Goal: Task Accomplishment & Management: Complete application form

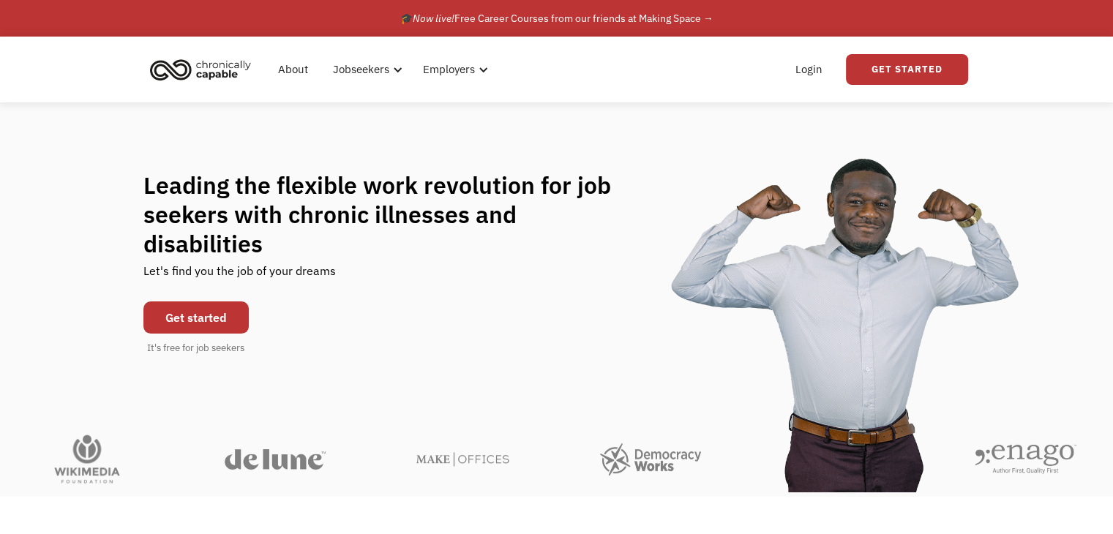
click at [192, 307] on link "Get started" at bounding box center [195, 318] width 105 height 32
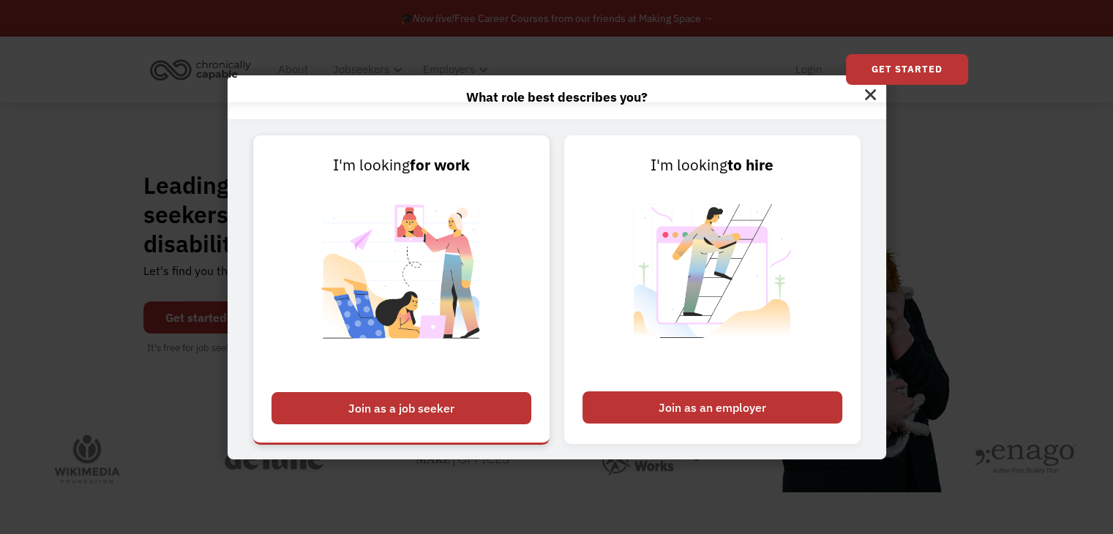
click at [426, 404] on div "Join as a job seeker" at bounding box center [402, 408] width 260 height 32
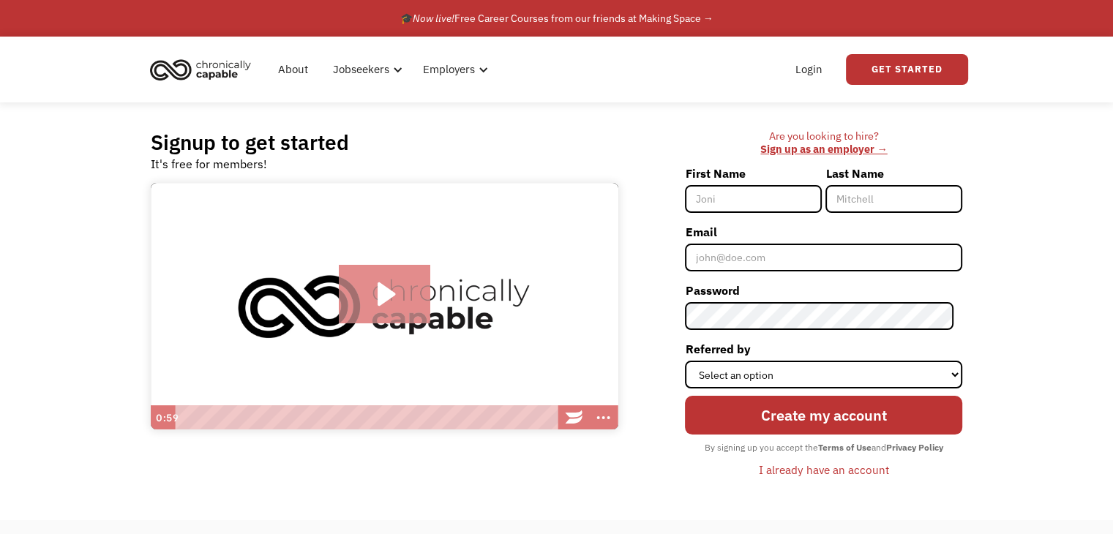
click at [381, 288] on icon "Play Video: Introducing Chronically Capable" at bounding box center [387, 293] width 18 height 23
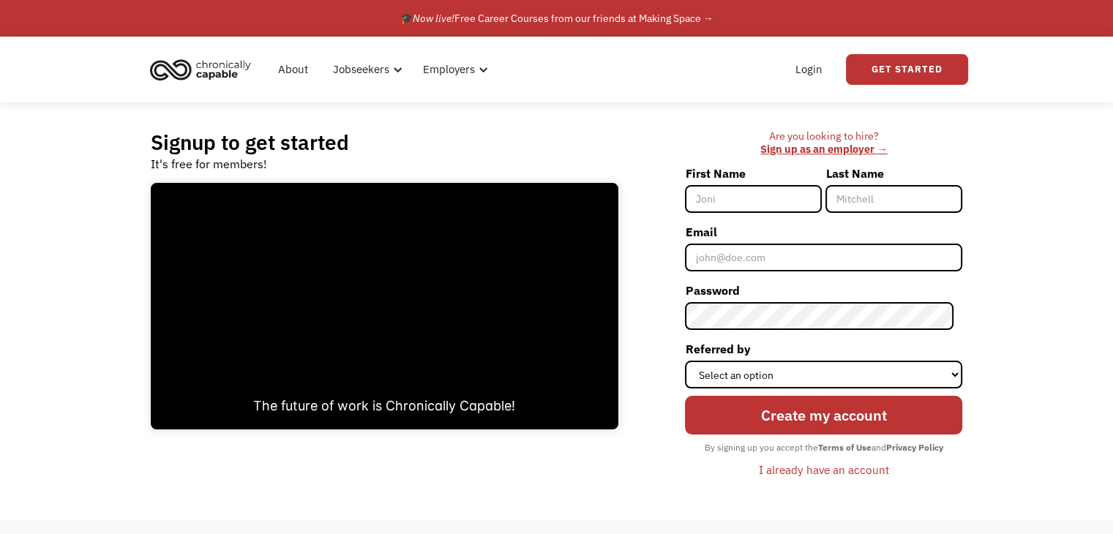
click at [723, 203] on input "First Name" at bounding box center [753, 199] width 137 height 28
type input "[PERSON_NAME]"
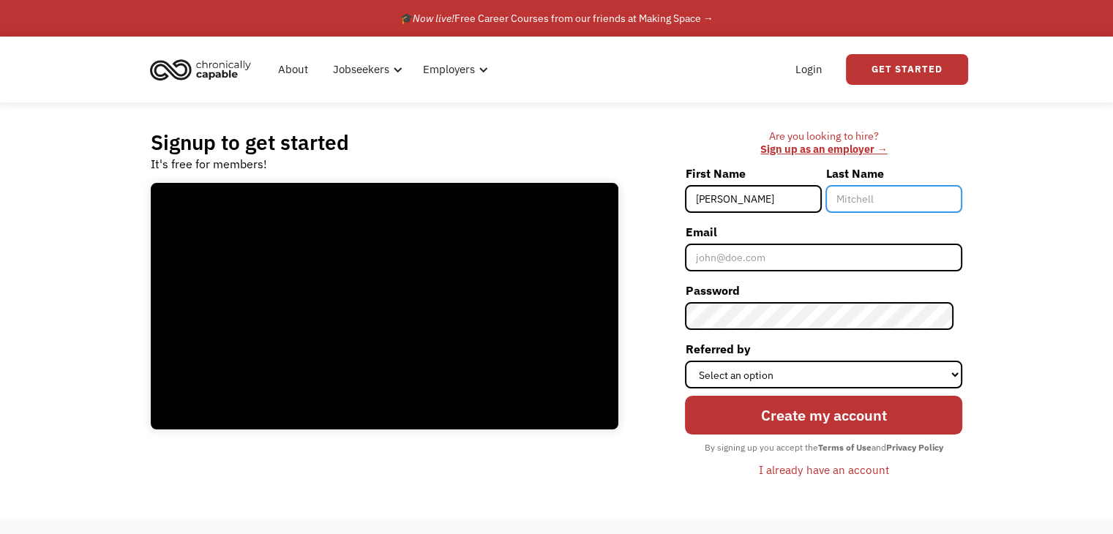
type input "[PERSON_NAME]"
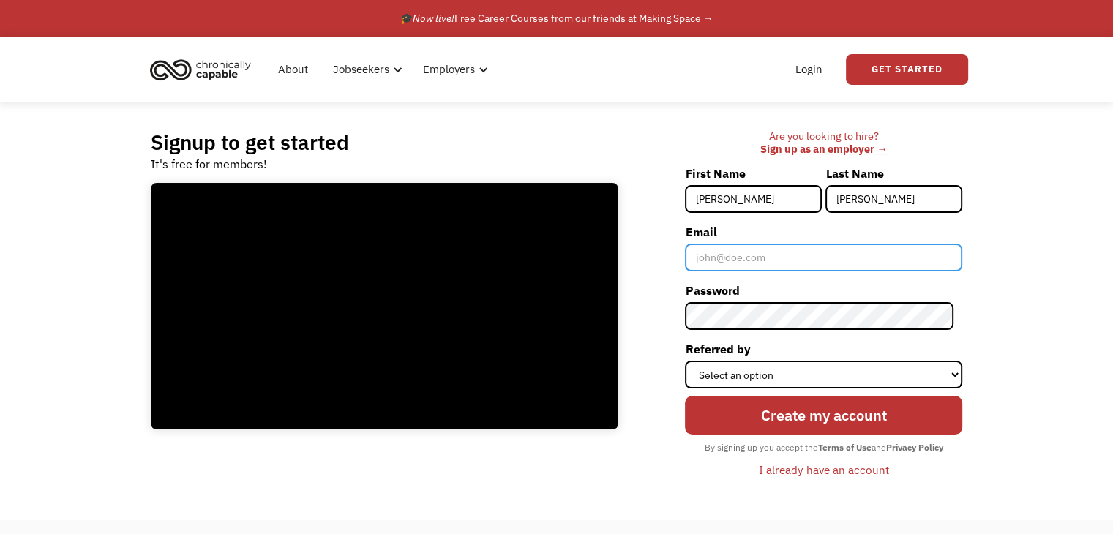
click at [762, 255] on input "Email" at bounding box center [823, 258] width 277 height 28
type input "[EMAIL_ADDRESS][DOMAIN_NAME]"
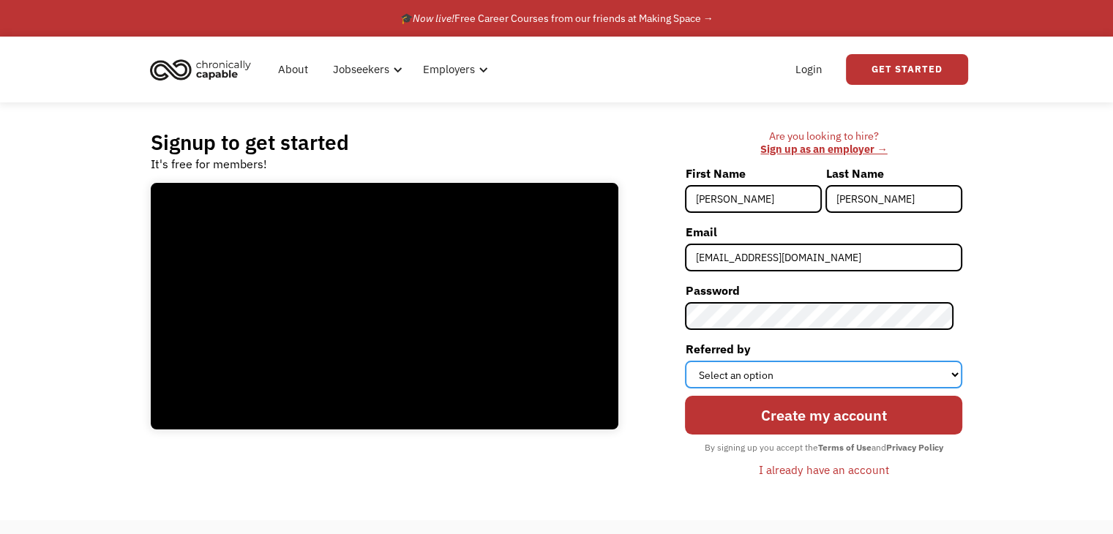
click at [948, 374] on select "Select an option Instagram Facebook Twitter Search Engine News Article Word of …" at bounding box center [823, 375] width 277 height 28
select select "Other"
click at [694, 361] on select "Select an option Instagram Facebook Twitter Search Engine News Article Word of …" at bounding box center [823, 375] width 277 height 28
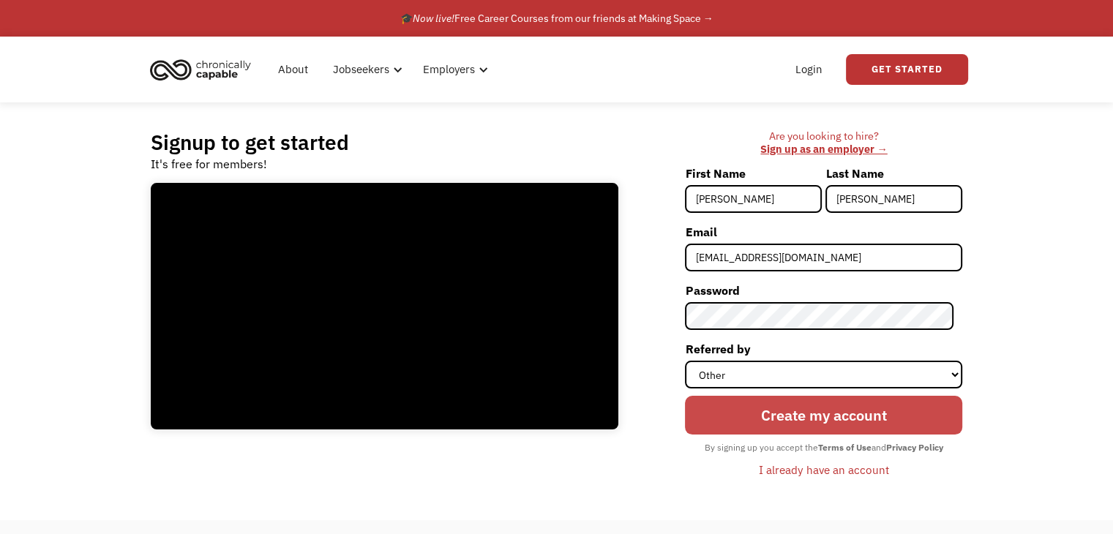
click at [846, 413] on input "Create my account" at bounding box center [823, 415] width 277 height 39
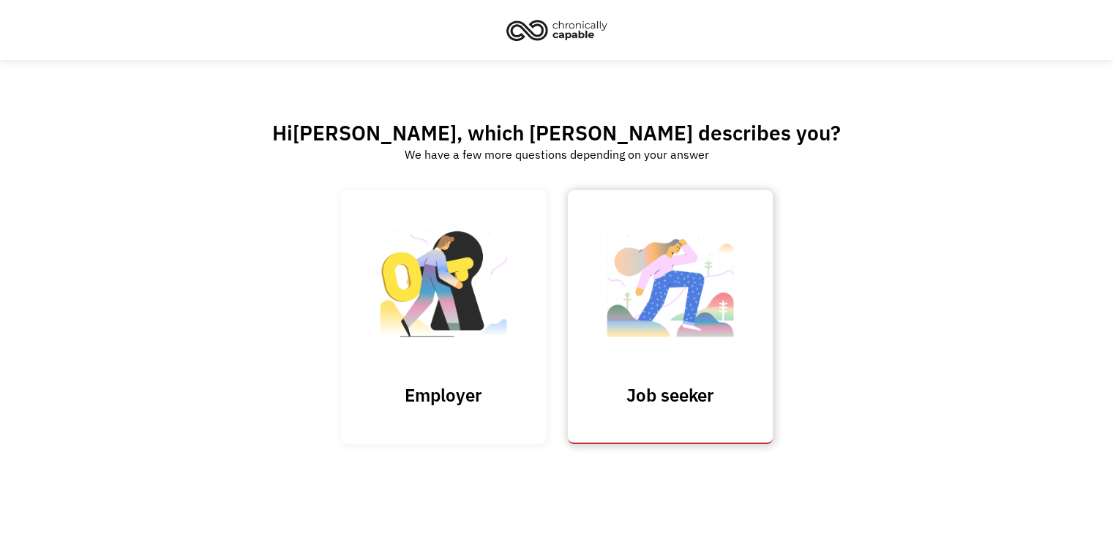
click at [685, 327] on img at bounding box center [670, 291] width 146 height 143
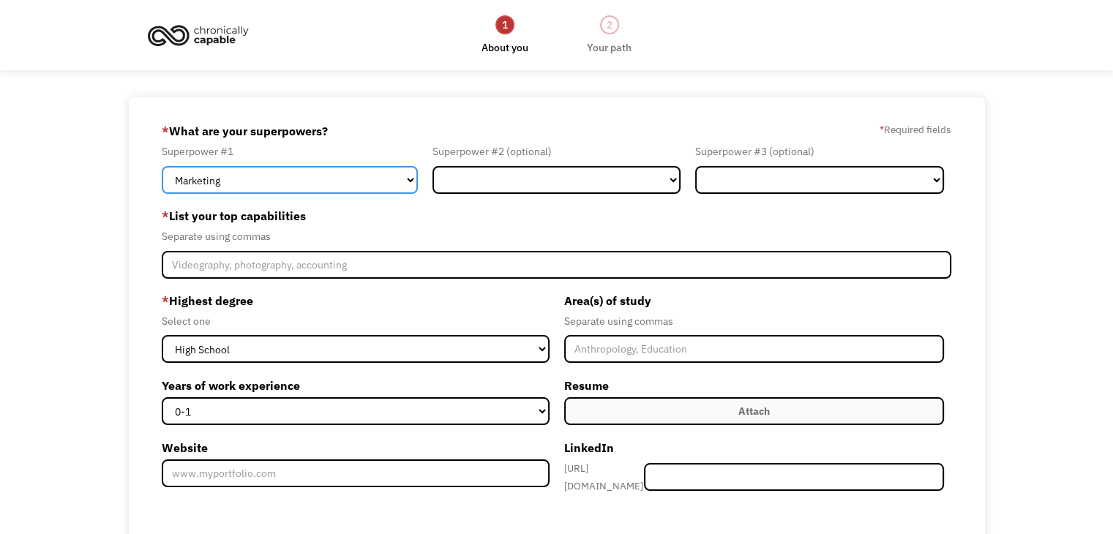
click at [408, 180] on select "Marketing Human Resources Finance Technology Operations Sales Industrial & Manu…" at bounding box center [290, 180] width 256 height 28
click at [139, 263] on div "68bc381d3e87b84ba4eeae5d amanda4ctfo@gmail.com Amanda Johnson Other * What are …" at bounding box center [557, 412] width 856 height 631
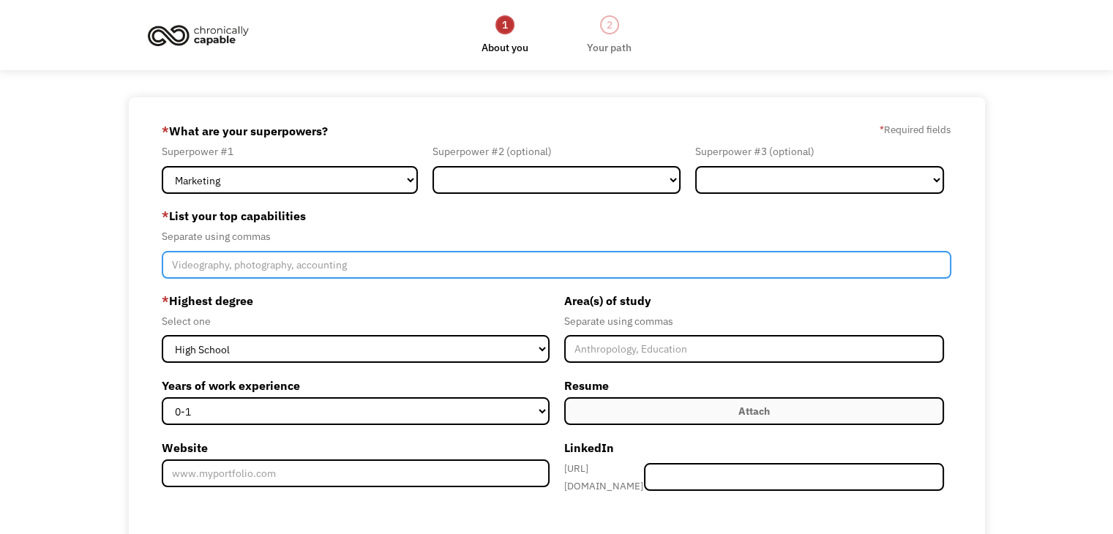
click at [473, 261] on input "Member-Create-Step1" at bounding box center [557, 265] width 790 height 28
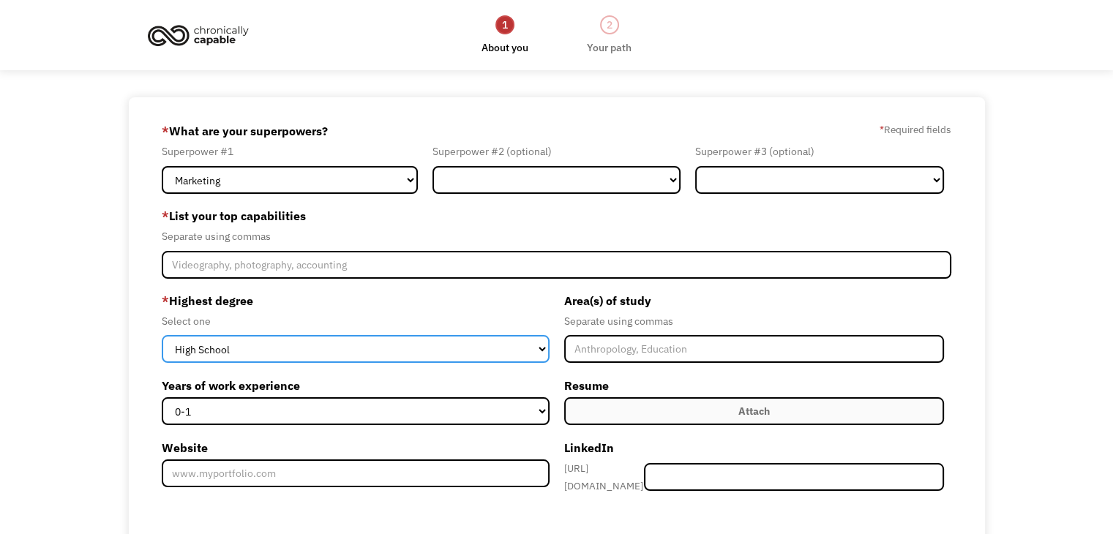
click at [536, 347] on select "High School Associates Bachelors Master's PhD" at bounding box center [355, 349] width 387 height 28
click at [162, 335] on select "High School Associates Bachelors Master's PhD" at bounding box center [355, 349] width 387 height 28
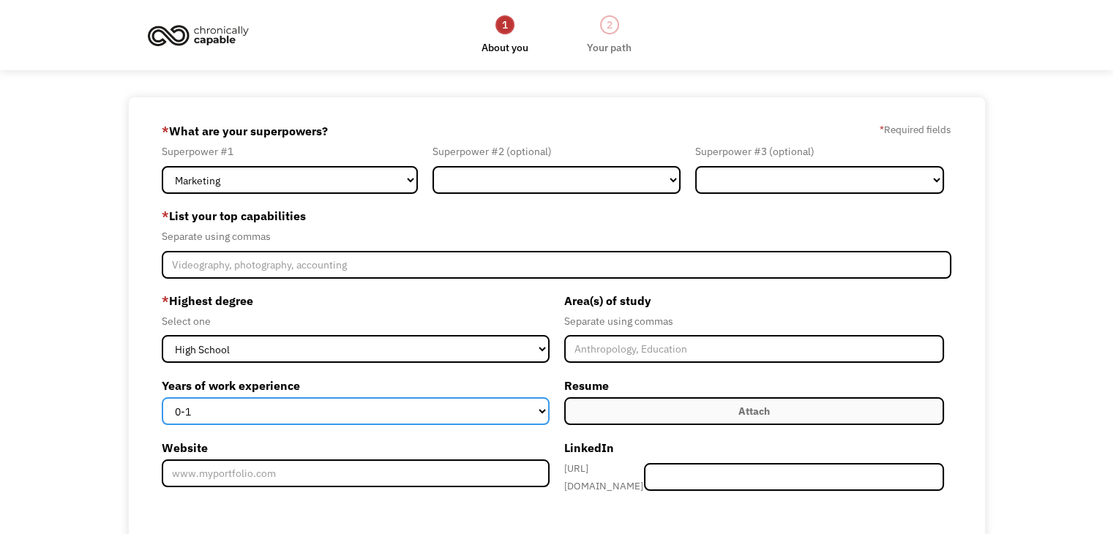
click at [542, 408] on select "0-1 2-4 5-10 11-15 15+" at bounding box center [355, 411] width 387 height 28
select select "15+"
click at [162, 397] on select "0-1 2-4 5-10 11-15 15+" at bounding box center [355, 411] width 387 height 28
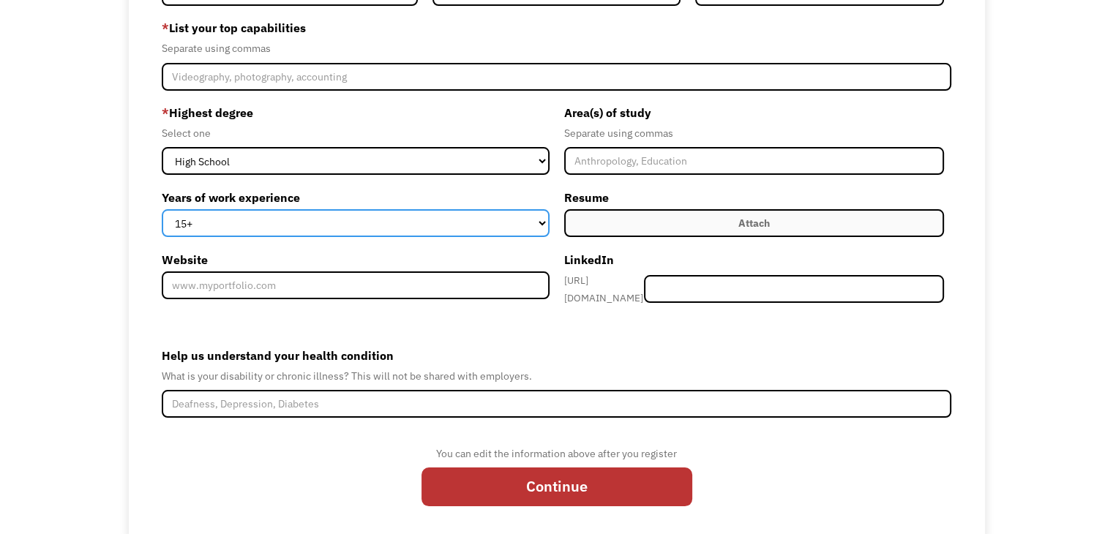
scroll to position [190, 0]
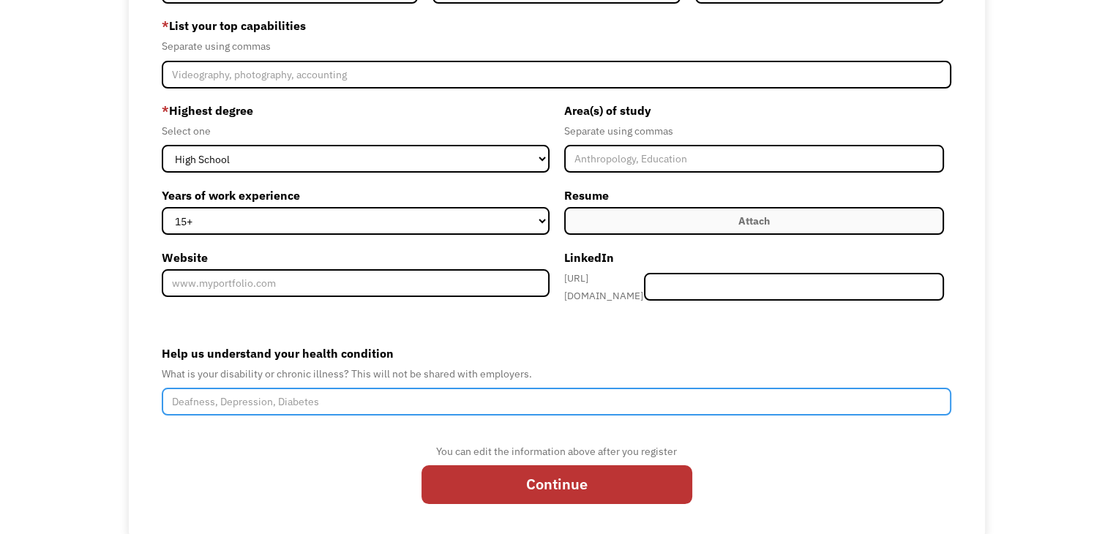
click at [194, 389] on input "Help us understand your health condition" at bounding box center [557, 402] width 790 height 28
type input "Chronic PTSD, Anxiety, Depression, Bilateral Pars, Degenerative Disk Disease"
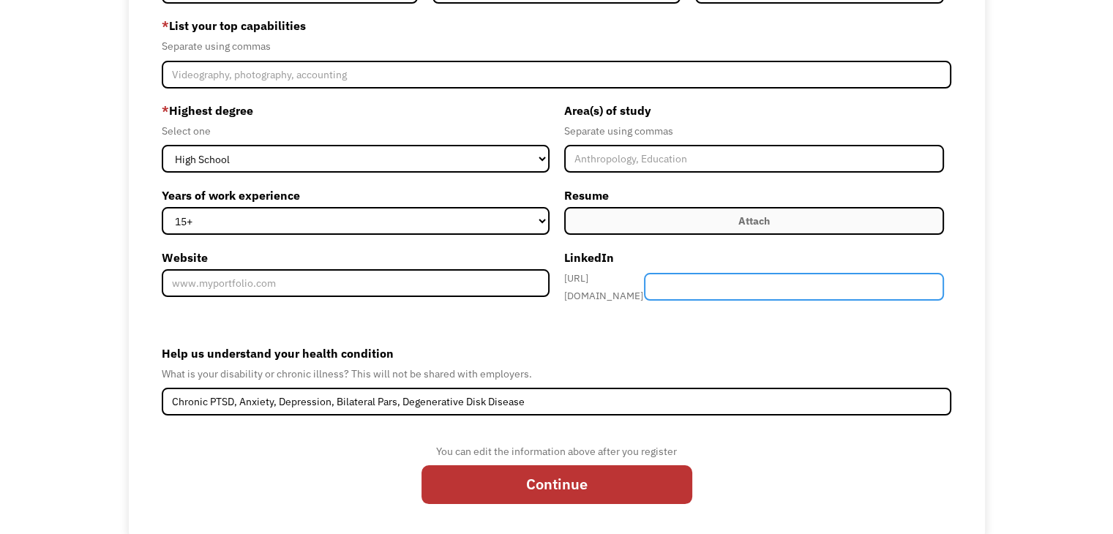
click at [738, 285] on input "Member-Create-Step1" at bounding box center [794, 287] width 300 height 28
paste input "amanda4ctfo/"
type input "amanda4ctfo/"
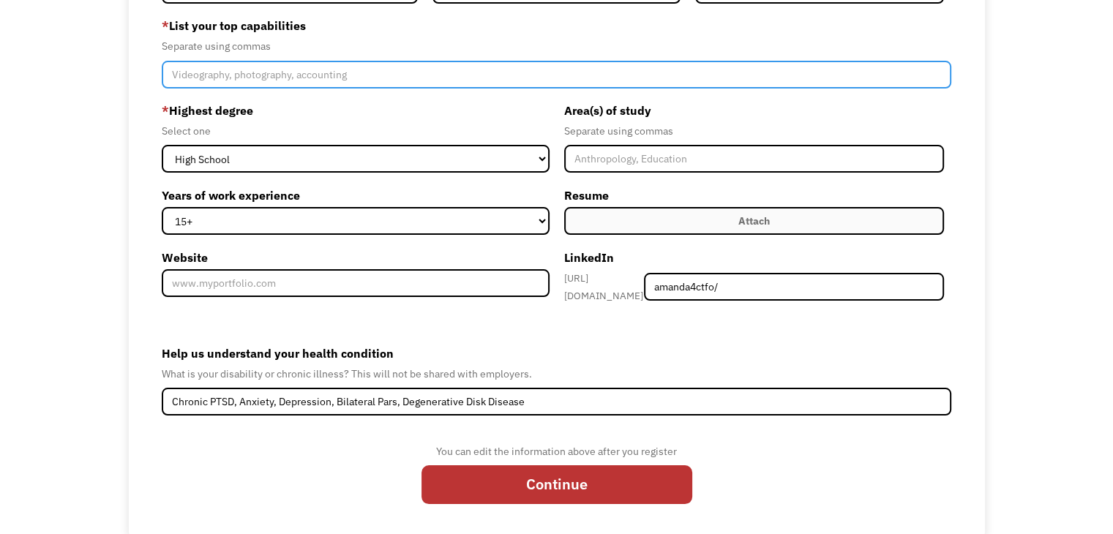
click at [176, 71] on input "Member-Create-Step1" at bounding box center [557, 75] width 790 height 28
click at [176, 73] on input "empathetic listener" at bounding box center [557, 75] width 790 height 28
click at [263, 74] on input "Empathetic listener" at bounding box center [557, 75] width 790 height 28
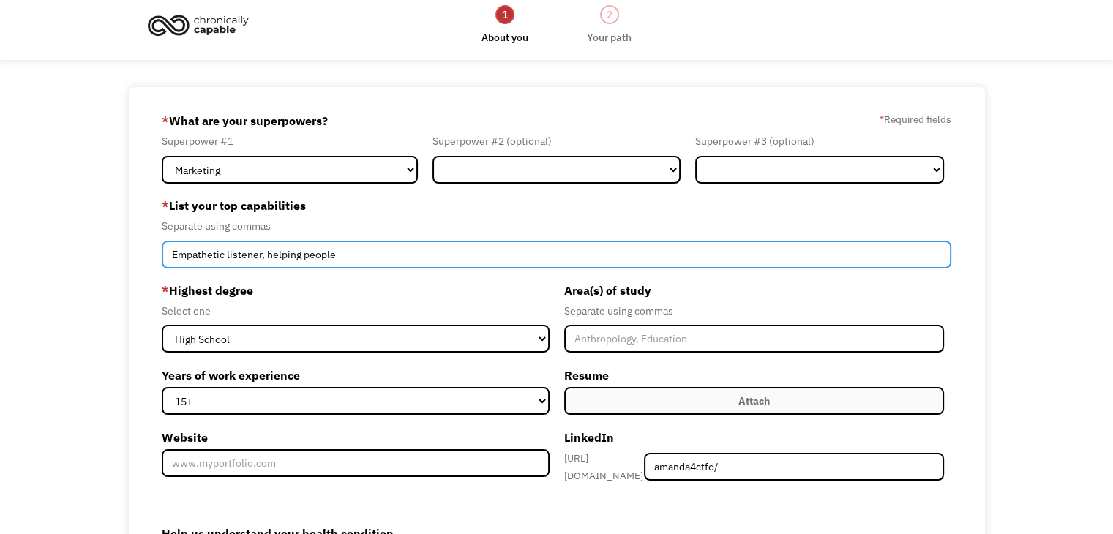
scroll to position [0, 0]
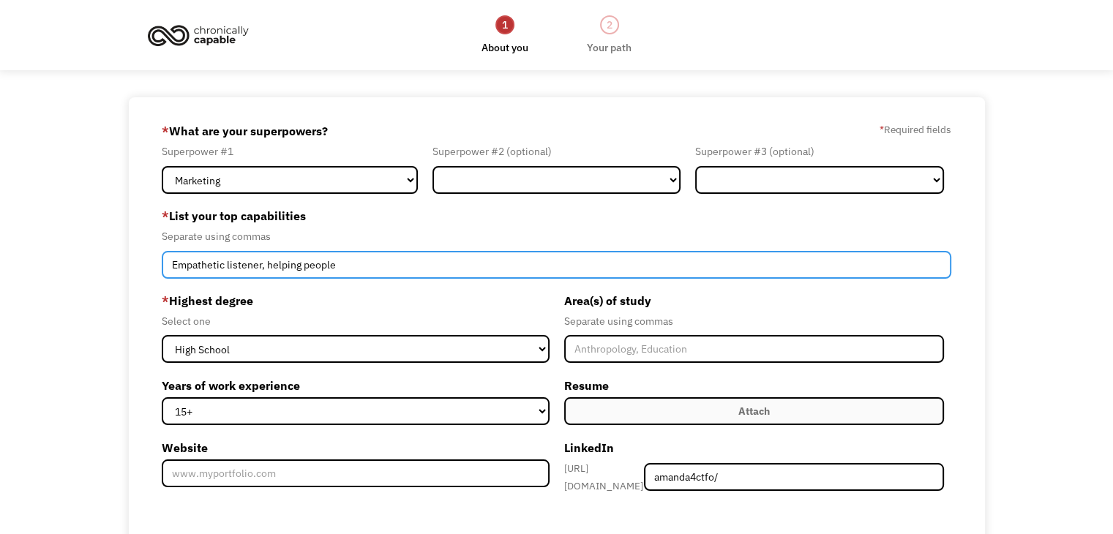
type input "Empathetic listener, helping people"
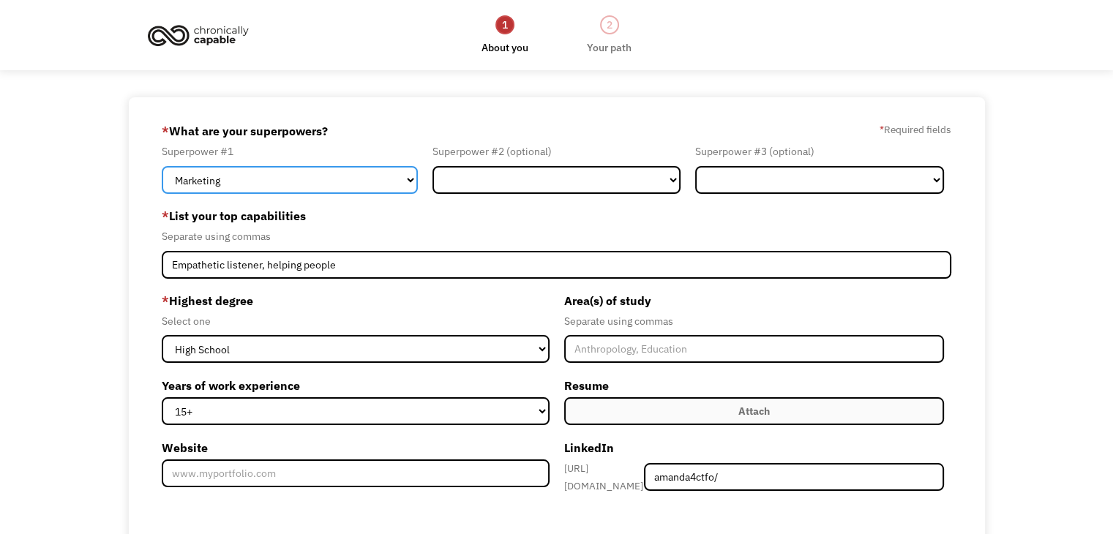
click at [409, 179] on select "Marketing Human Resources Finance Technology Operations Sales Industrial & Manu…" at bounding box center [290, 180] width 256 height 28
select select "Other"
click at [162, 166] on select "Marketing Human Resources Finance Technology Operations Sales Industrial & Manu…" at bounding box center [290, 180] width 256 height 28
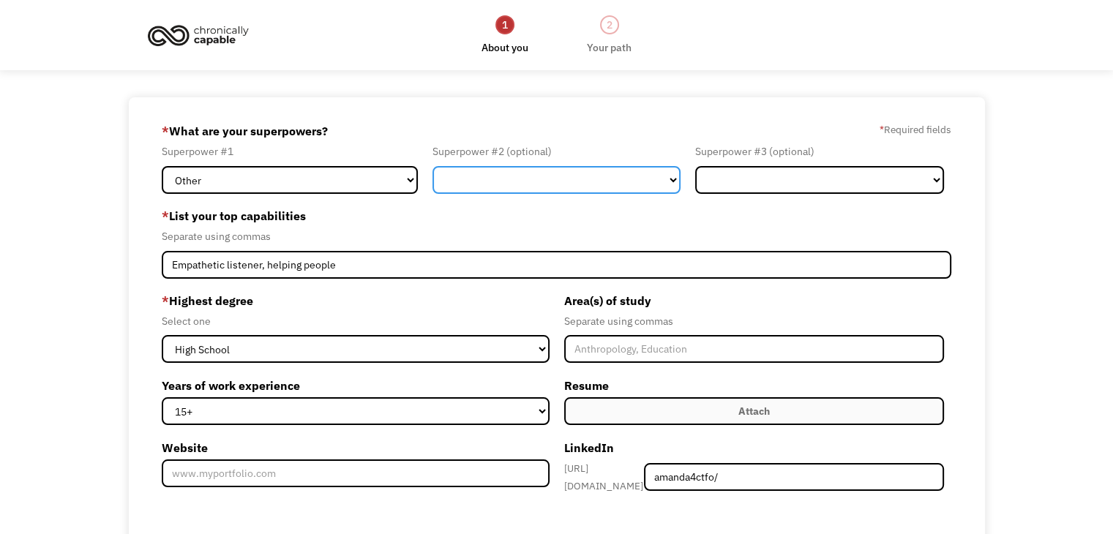
click at [673, 180] on select "Marketing Human Resources Finance Technology Operations Sales Industrial & Manu…" at bounding box center [557, 180] width 249 height 28
select select "Customer Service"
click at [433, 166] on select "Marketing Human Resources Finance Technology Operations Sales Industrial & Manu…" at bounding box center [557, 180] width 249 height 28
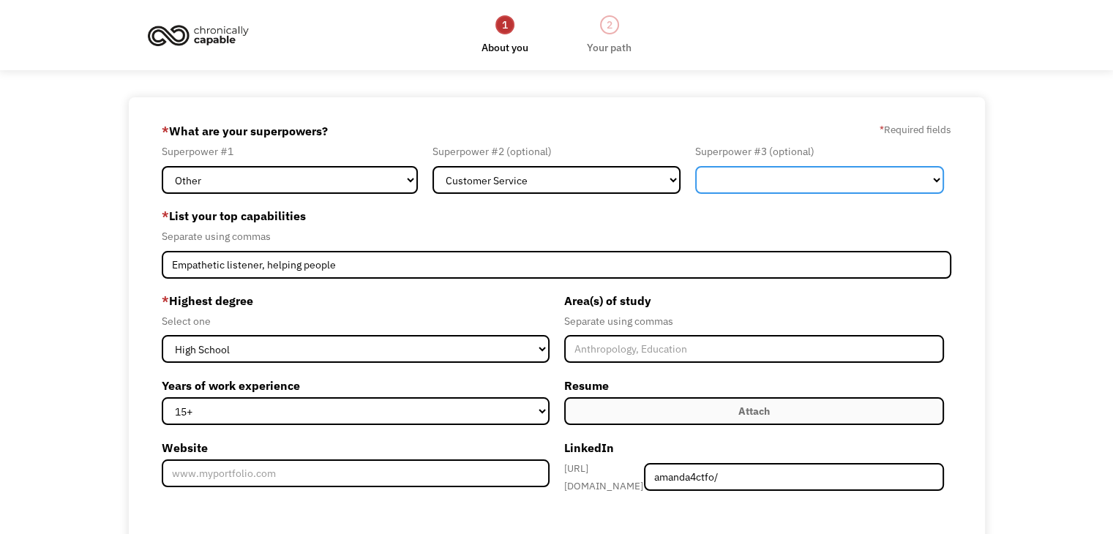
click at [935, 178] on select "Marketing Human Resources Finance Technology Operations Sales Industrial & Manu…" at bounding box center [819, 180] width 249 height 28
select select "Human Resources"
click at [695, 166] on select "Marketing Human Resources Finance Technology Operations Sales Industrial & Manu…" at bounding box center [819, 180] width 249 height 28
click at [79, 347] on div "68bc381d3e87b84ba4eeae5d amanda4ctfo@gmail.com Amanda Johnson Other * What are …" at bounding box center [556, 412] width 1113 height 631
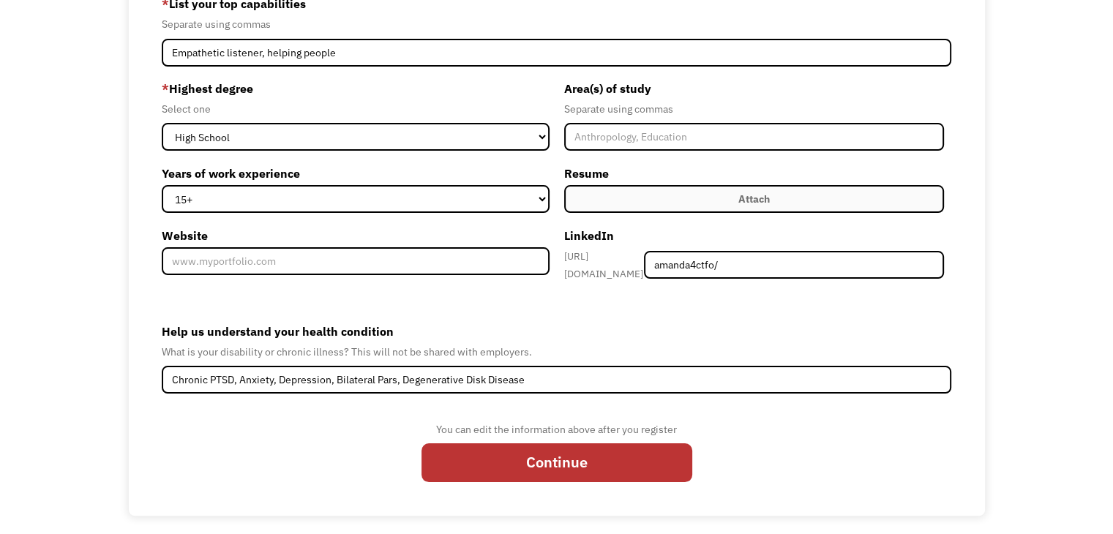
scroll to position [213, 0]
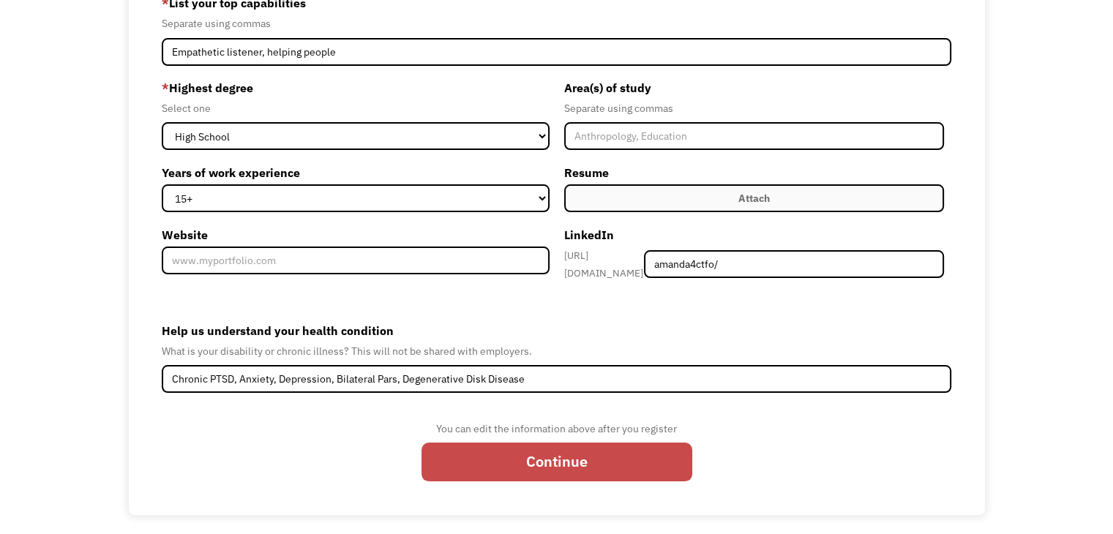
click at [561, 455] on input "Continue" at bounding box center [557, 462] width 271 height 39
type input "Please wait..."
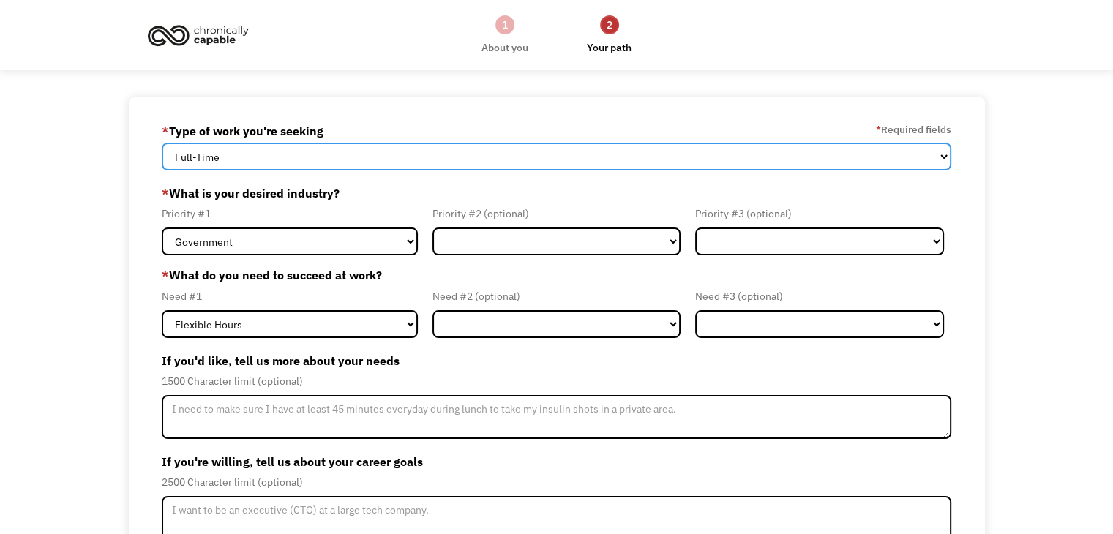
click at [943, 160] on select "Full-Time Part-Time Both Full-Time and Part-Time" at bounding box center [557, 157] width 790 height 28
select select "Both Full-Time and Part-Time"
click at [162, 143] on select "Full-Time Part-Time Both Full-Time and Part-Time" at bounding box center [557, 157] width 790 height 28
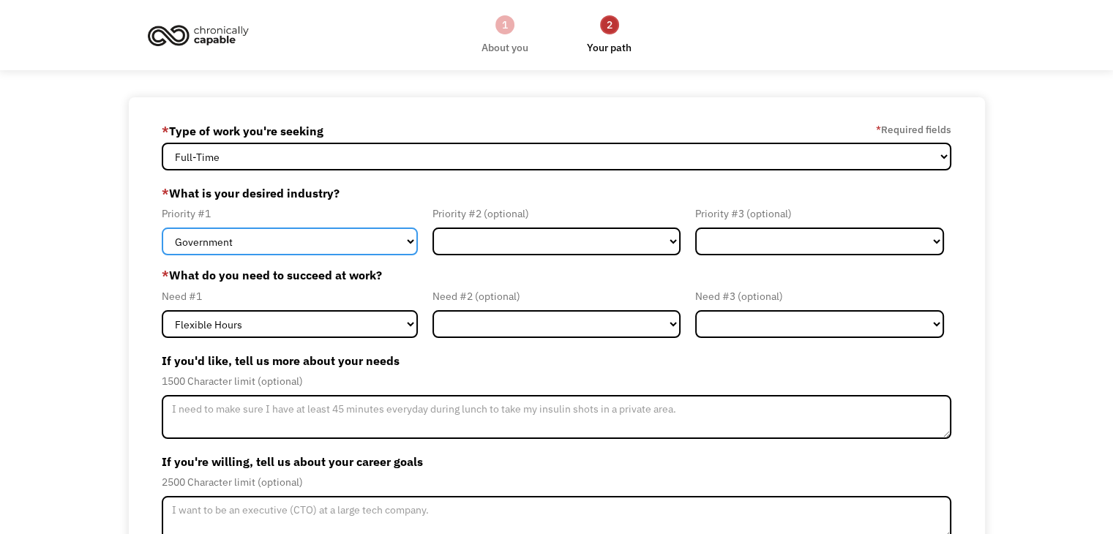
click at [408, 242] on select "Government Finance & Insurance Health & Social Care Tech & Engineering Creative…" at bounding box center [290, 242] width 256 height 28
select select "Other"
click at [162, 228] on select "Government Finance & Insurance Health & Social Care Tech & Engineering Creative…" at bounding box center [290, 242] width 256 height 28
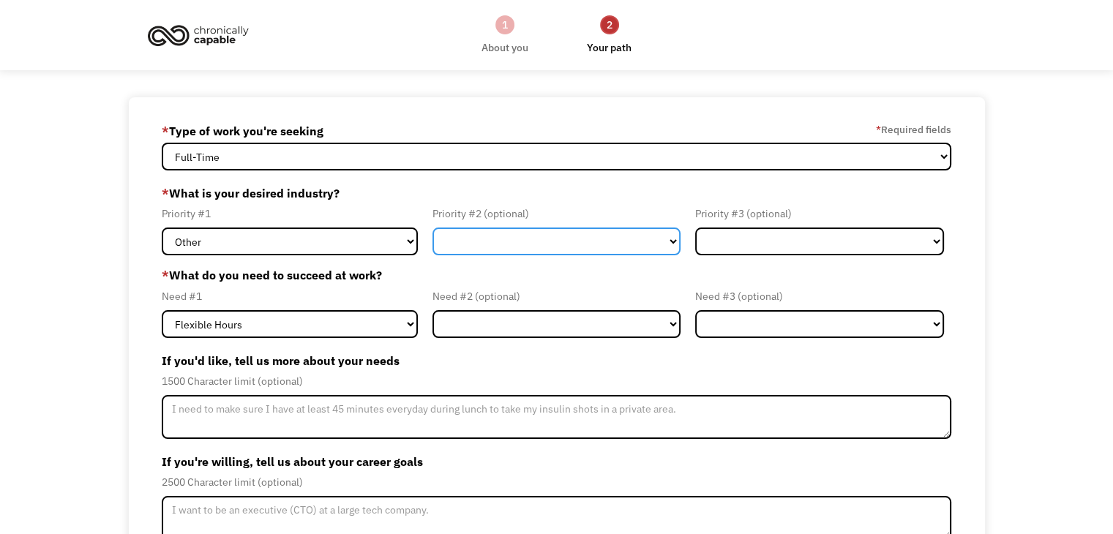
click at [673, 243] on select "Government Finance & Insurance Health & Social Care Tech & Engineering Creative…" at bounding box center [557, 242] width 249 height 28
click at [81, 249] on div "68bc381d3e87b84ba4eeae5d amanda4ctfo@gmail.com Amanda Johnson * Type of work yo…" at bounding box center [556, 379] width 1113 height 565
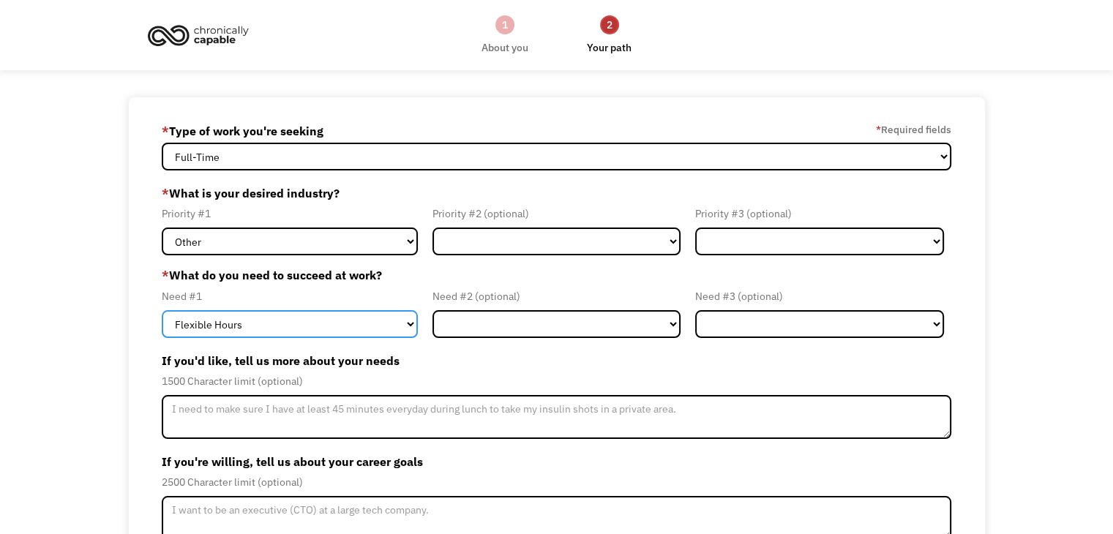
click at [408, 322] on select "Flexible Hours Remote Work Service Animal On-site Accommodations Visual Support…" at bounding box center [290, 324] width 256 height 28
select select "Remote Work"
click at [162, 310] on select "Flexible Hours Remote Work Service Animal On-site Accommodations Visual Support…" at bounding box center [290, 324] width 256 height 28
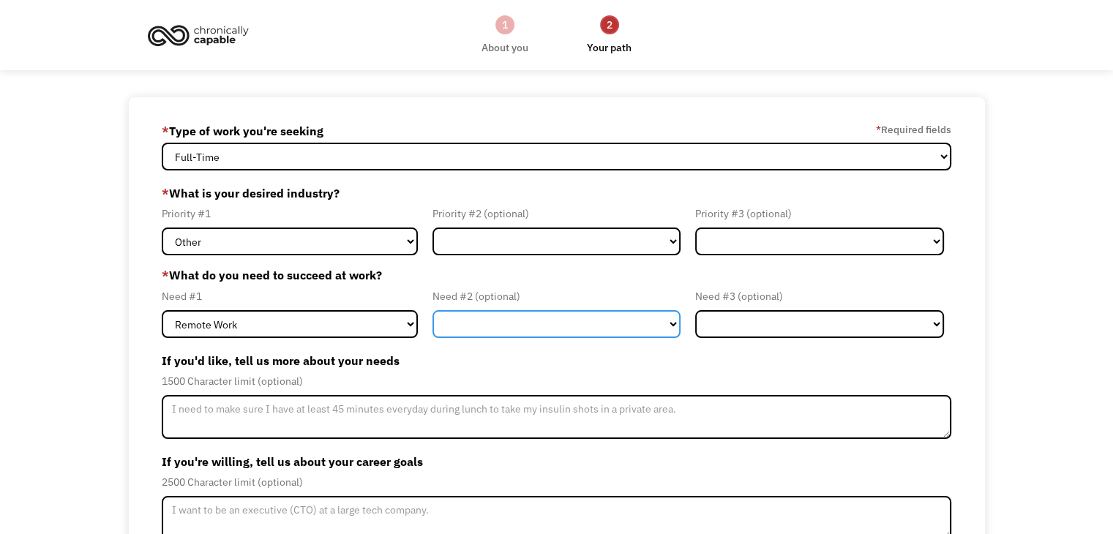
click at [671, 321] on select "Flexible Hours Remote Work Service Animal On-site Accommodations Visual Support…" at bounding box center [557, 324] width 249 height 28
select select "Flexible Hours"
click at [433, 310] on select "Flexible Hours Remote Work Service Animal On-site Accommodations Visual Support…" at bounding box center [557, 324] width 249 height 28
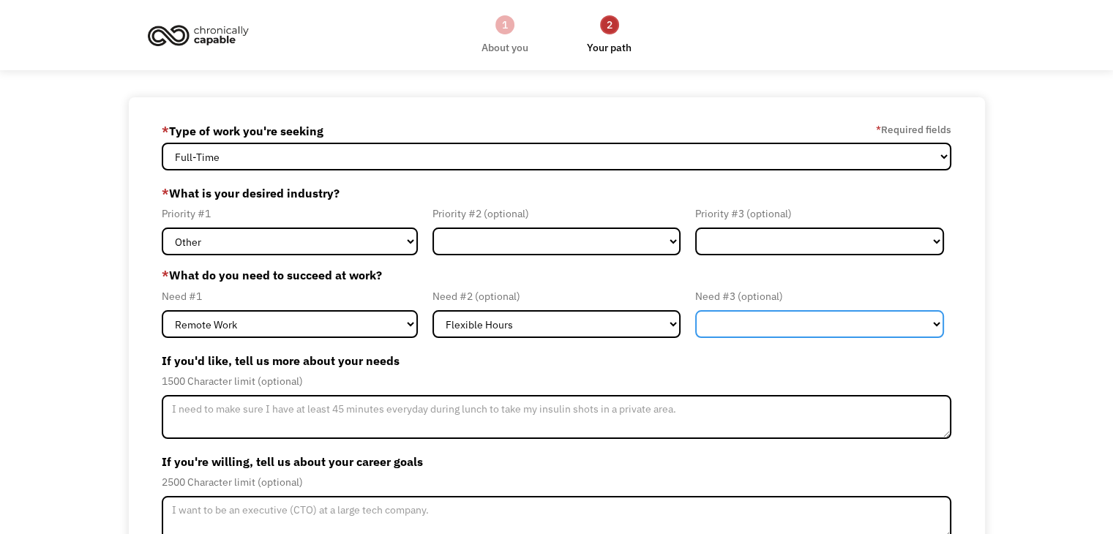
click at [940, 321] on select "Flexible Hours Remote Work Service Animal On-site Accommodations Visual Support…" at bounding box center [819, 324] width 249 height 28
select select "Other"
click at [695, 310] on select "Flexible Hours Remote Work Service Animal On-site Accommodations Visual Support…" at bounding box center [819, 324] width 249 height 28
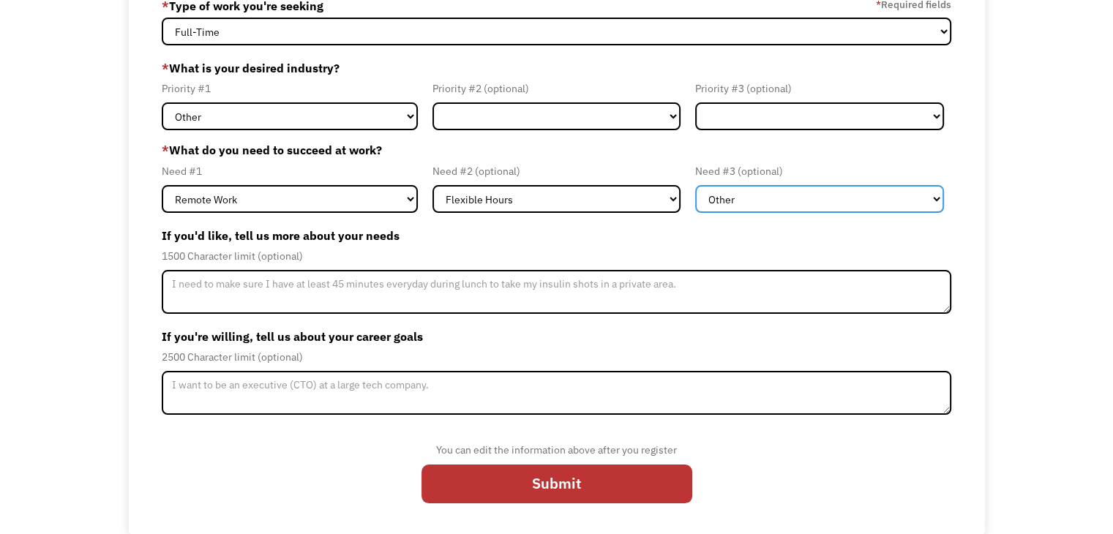
scroll to position [126, 0]
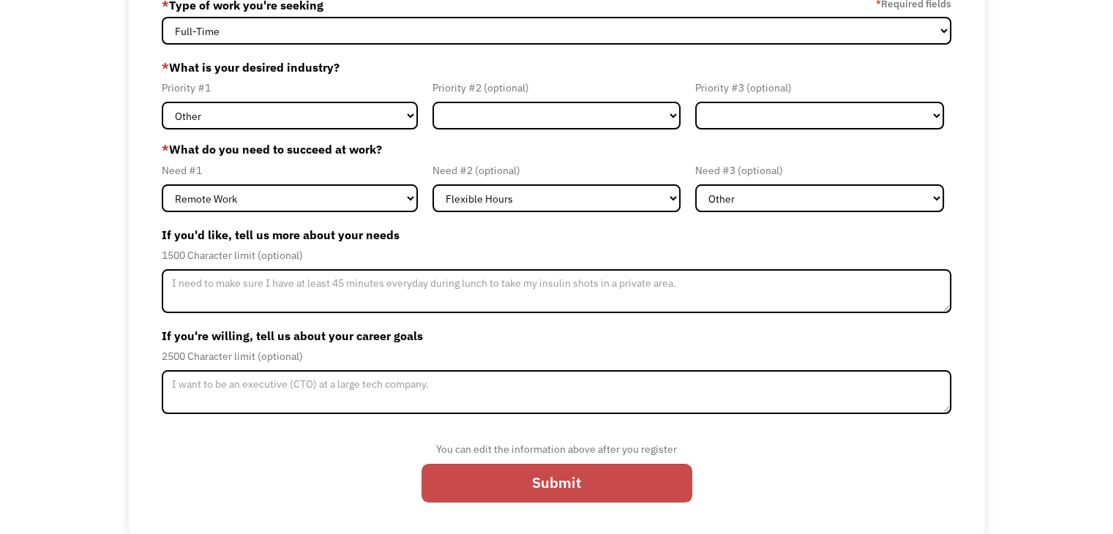
click at [587, 484] on input "Submit" at bounding box center [557, 483] width 271 height 39
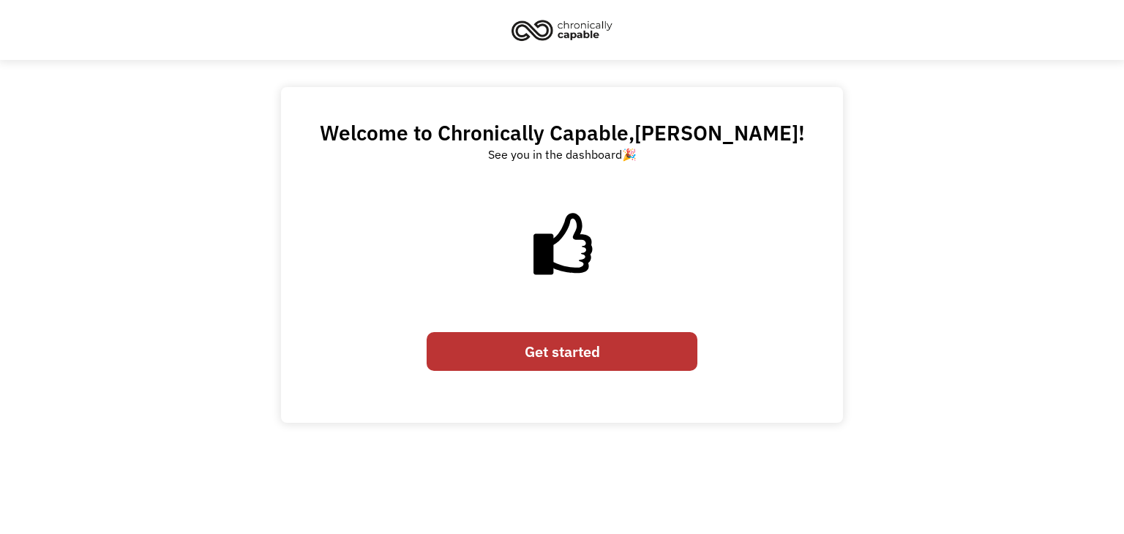
click at [554, 359] on link "Get started" at bounding box center [562, 351] width 271 height 39
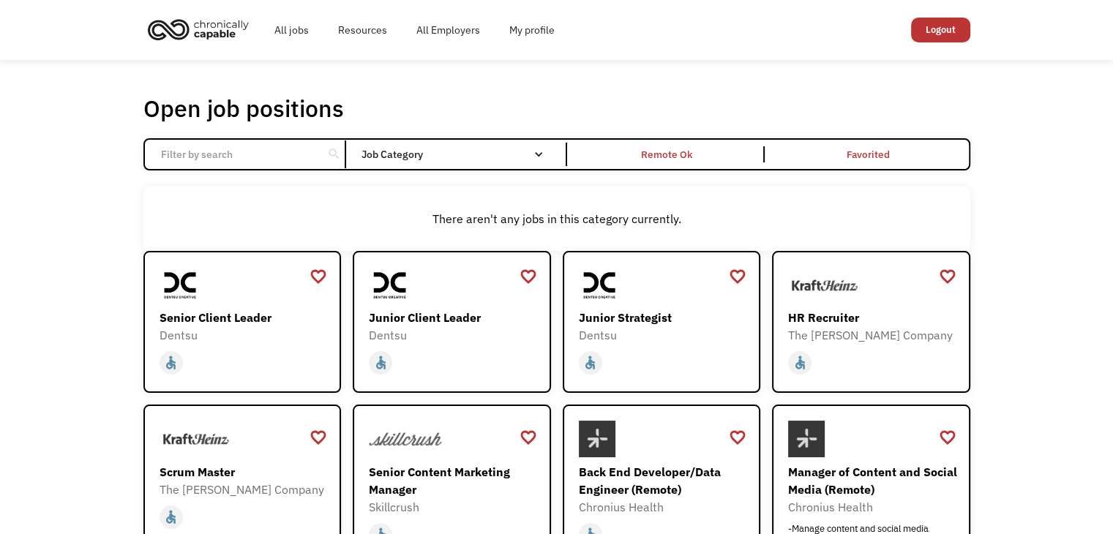
click at [1094, 128] on div "Open job positions You have X liked items Search search Filter by category Admi…" at bounding box center [556, 481] width 1113 height 842
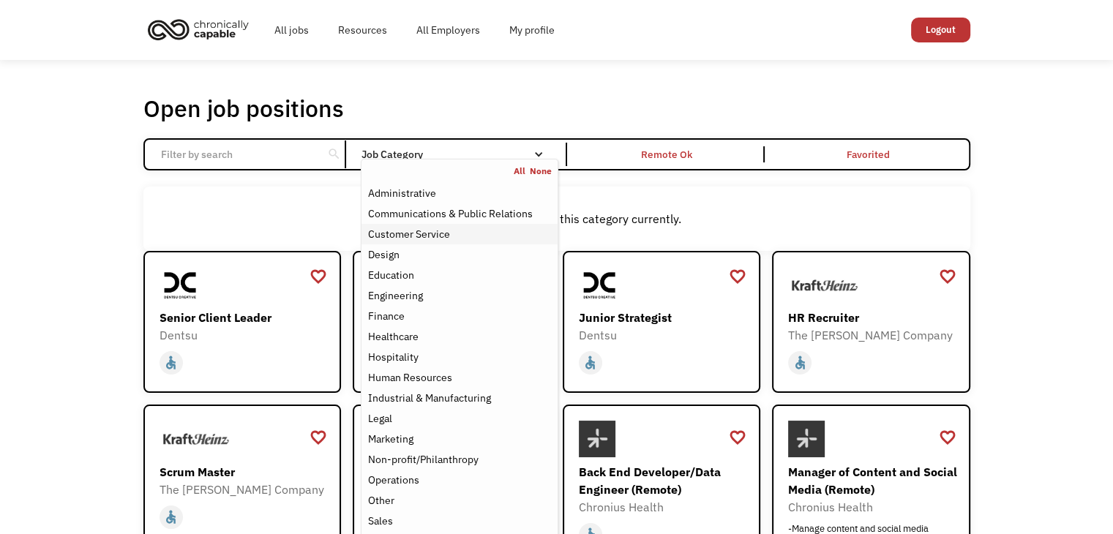
click at [436, 232] on div "Customer Service" at bounding box center [408, 234] width 82 height 18
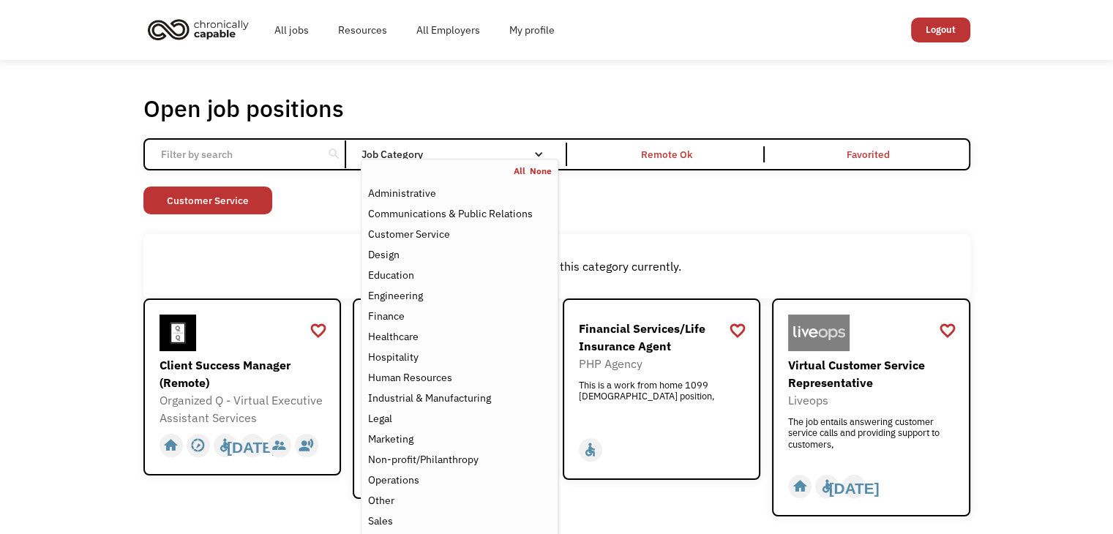
click at [265, 261] on div "There aren't any jobs in this category currently." at bounding box center [557, 267] width 812 height 18
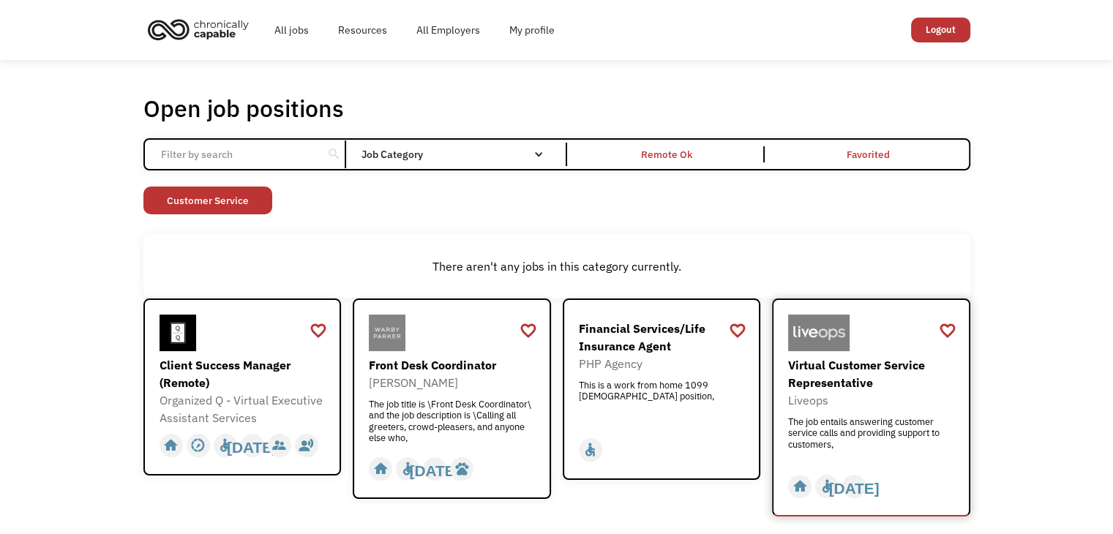
click at [865, 380] on div "Virtual Customer Service Representative" at bounding box center [873, 373] width 170 height 35
click at [252, 381] on div "Client Success Manager (Remote)" at bounding box center [245, 373] width 170 height 35
click at [469, 384] on div "[PERSON_NAME]" at bounding box center [454, 383] width 170 height 18
click at [293, 147] on input "Email Form" at bounding box center [233, 155] width 163 height 28
click at [257, 199] on link "Customer Service" at bounding box center [207, 201] width 129 height 28
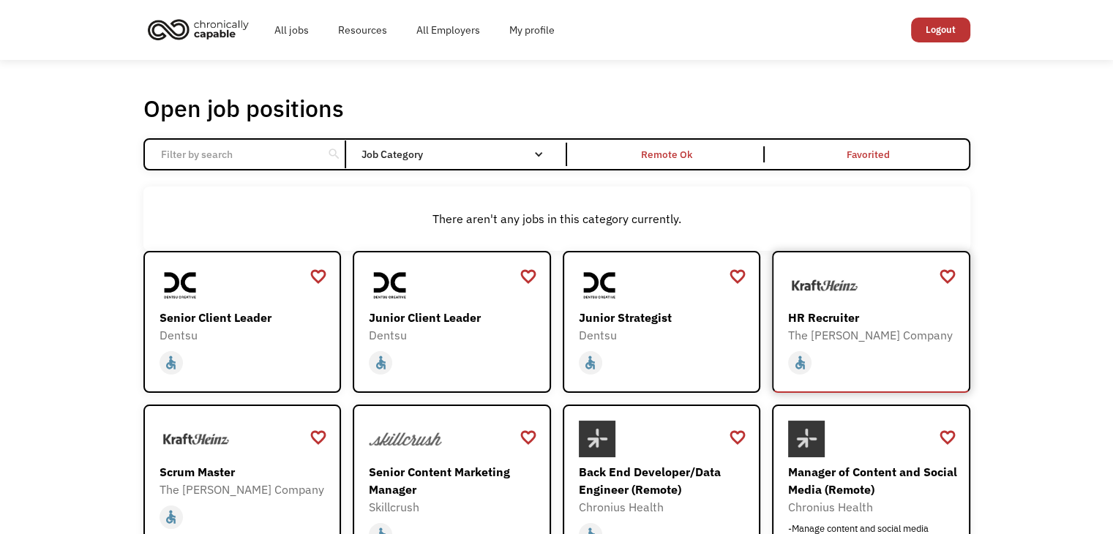
click at [855, 320] on div "HR Recruiter" at bounding box center [873, 318] width 170 height 18
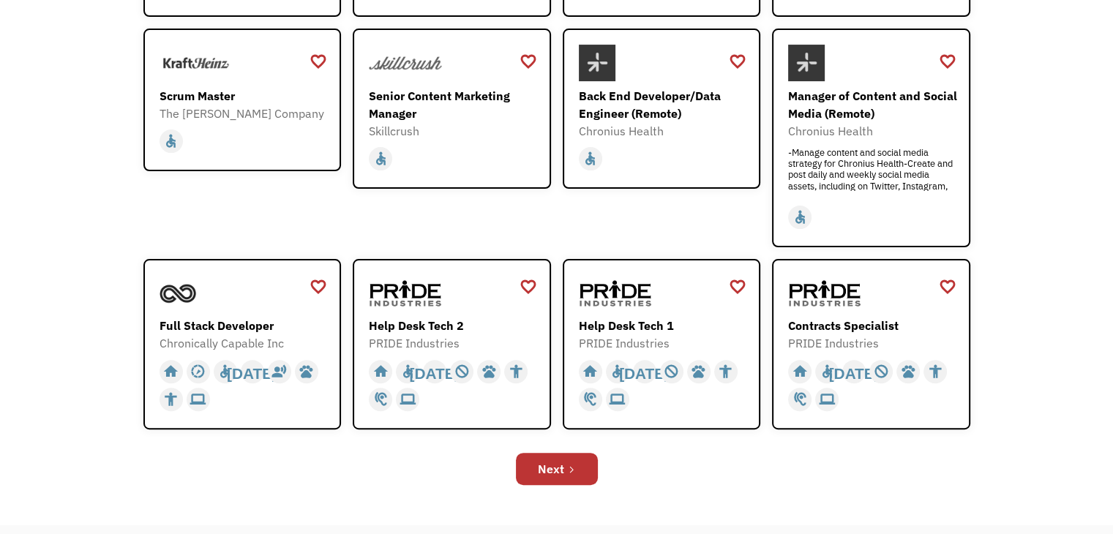
scroll to position [378, 0]
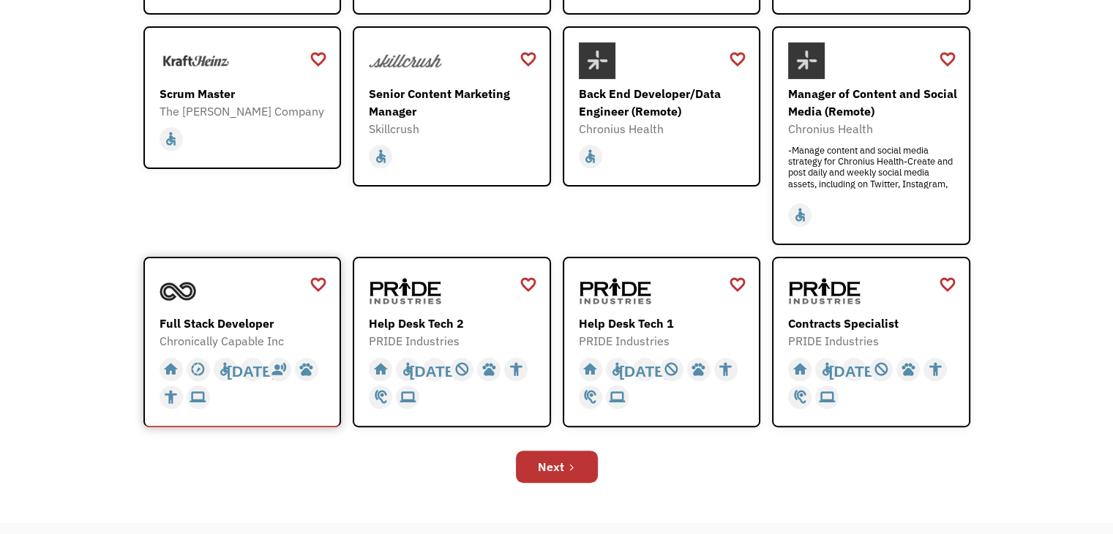
click at [250, 291] on div at bounding box center [245, 291] width 170 height 37
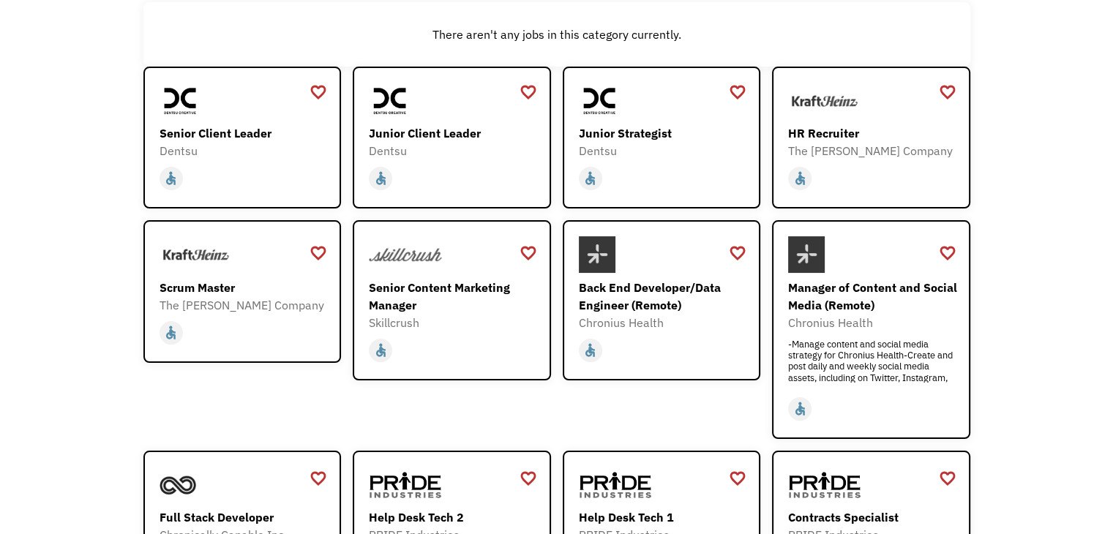
scroll to position [0, 0]
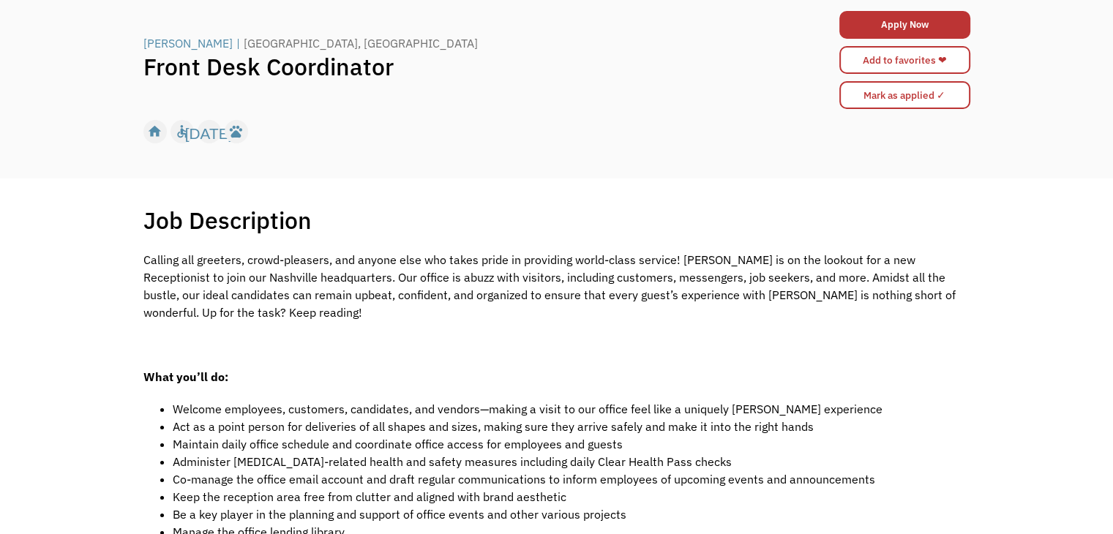
scroll to position [117, 0]
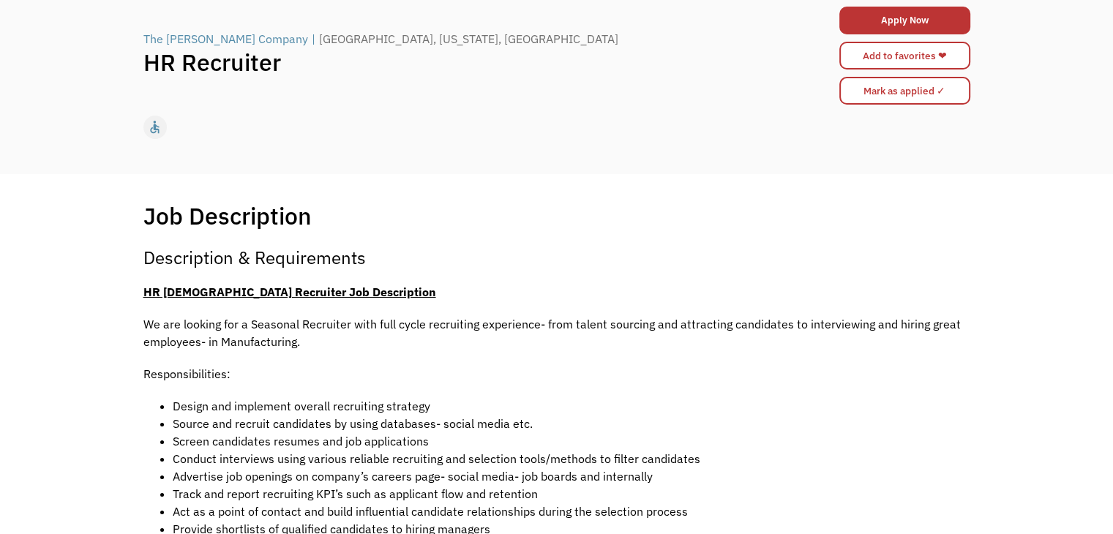
scroll to position [117, 0]
